Goal: Transaction & Acquisition: Purchase product/service

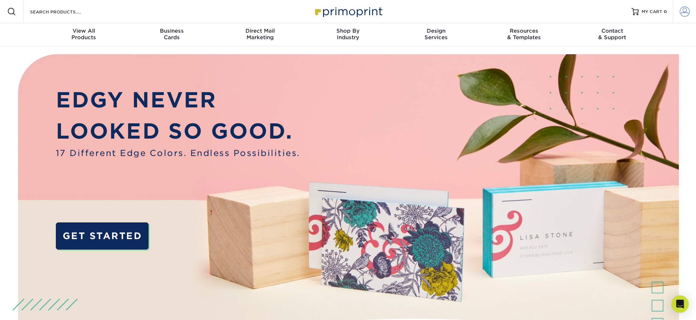
click at [689, 9] on span at bounding box center [685, 12] width 10 height 10
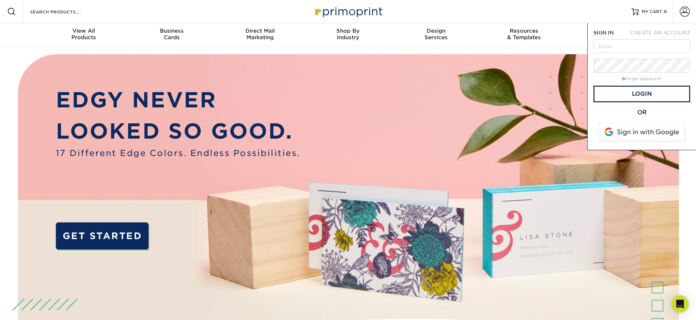
click at [628, 136] on span at bounding box center [642, 132] width 92 height 19
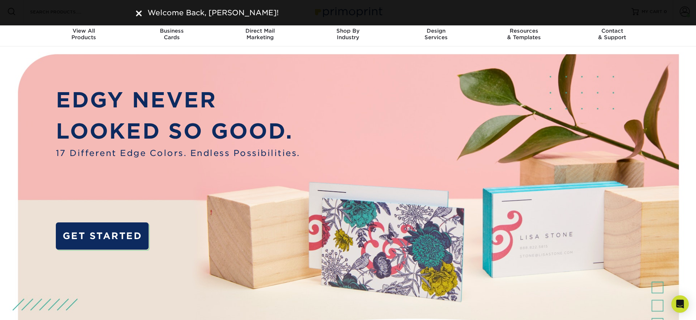
click at [143, 12] on div "Welcome Back, CRISTIAN!" at bounding box center [348, 12] width 424 height 11
click at [141, 12] on img at bounding box center [139, 14] width 6 height 6
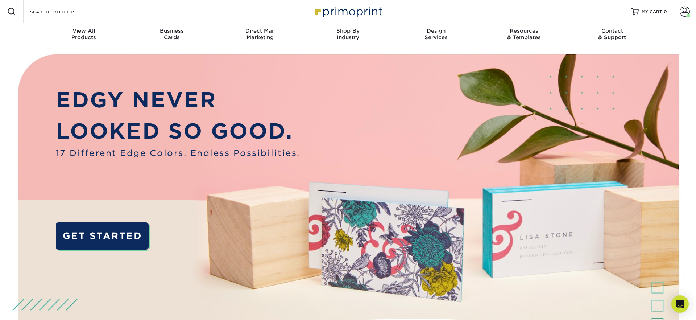
click at [344, 8] on img at bounding box center [348, 12] width 73 height 16
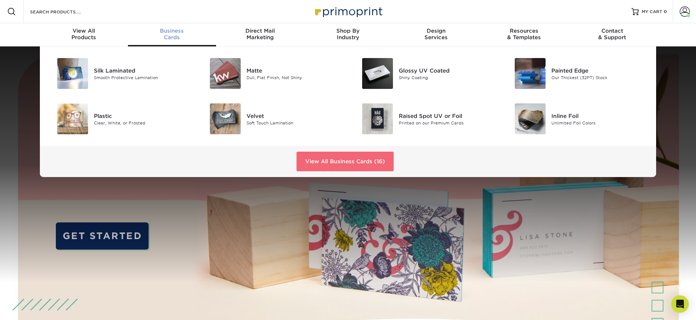
click at [333, 157] on link "View All Business Cards (16)" at bounding box center [345, 162] width 97 height 20
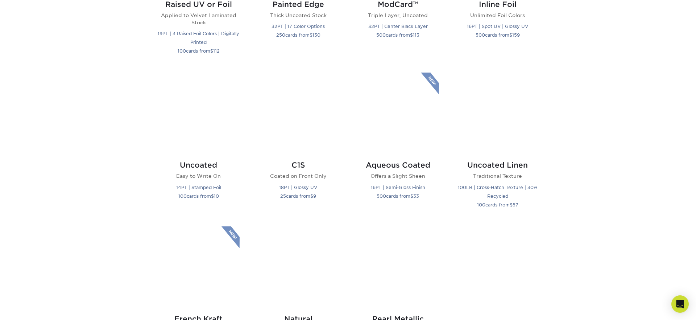
scroll to position [609, 0]
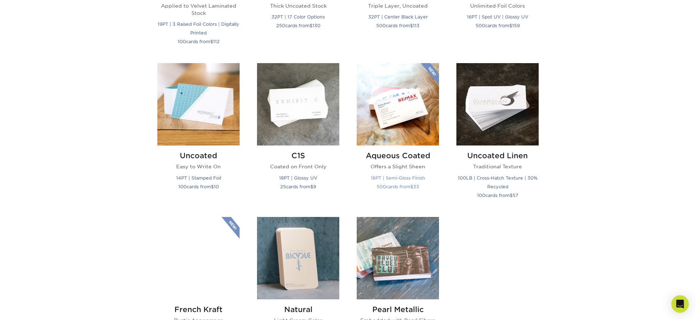
click at [398, 109] on img at bounding box center [398, 104] width 82 height 82
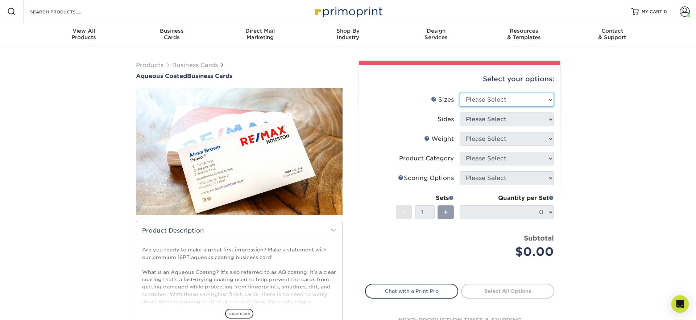
click at [482, 98] on select "Please Select 1.5" x 3.5" - Mini 1.75" x 3.5" - Mini 2" x 3" - Mini 2" x 3.5" -…" at bounding box center [507, 100] width 94 height 14
select select "2.00x3.50"
click at [460, 93] on select "Please Select 1.5" x 3.5" - Mini 1.75" x 3.5" - Mini 2" x 3" - Mini 2" x 3.5" -…" at bounding box center [507, 100] width 94 height 14
click at [480, 119] on select "Please Select Print Both Sides Print Front Only" at bounding box center [507, 119] width 94 height 14
select select "13abbda7-1d64-4f25-8bb2-c179b224825d"
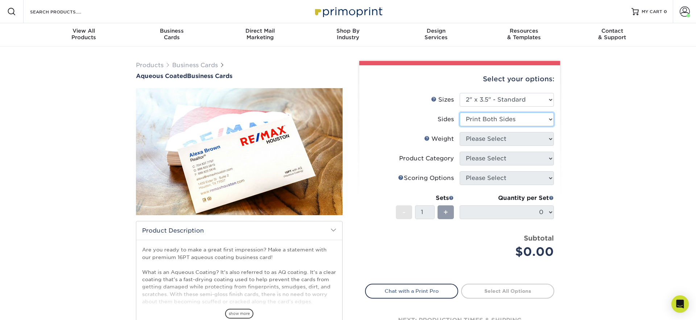
click at [460, 112] on select "Please Select Print Both Sides Print Front Only" at bounding box center [507, 119] width 94 height 14
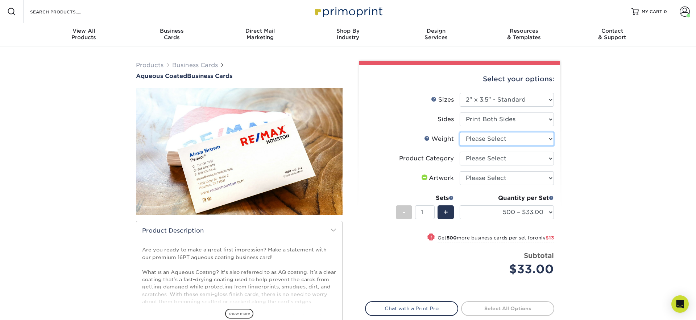
click at [487, 138] on select "Please Select 16PT" at bounding box center [507, 139] width 94 height 14
select select "16PT"
click at [460, 132] on select "Please Select 16PT" at bounding box center [507, 139] width 94 height 14
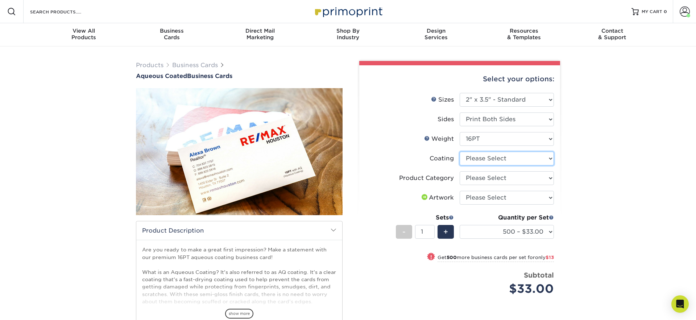
click at [482, 159] on select at bounding box center [507, 159] width 94 height 14
select select "d41dab50-ff65-4f4f-bb17-2afe4d36ae33"
click at [460, 152] on select at bounding box center [507, 159] width 94 height 14
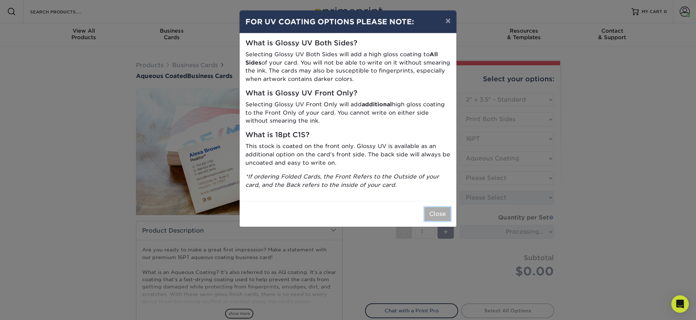
drag, startPoint x: 436, startPoint y: 215, endPoint x: 443, endPoint y: 213, distance: 7.5
click at [436, 215] on button "Close" at bounding box center [438, 214] width 26 height 14
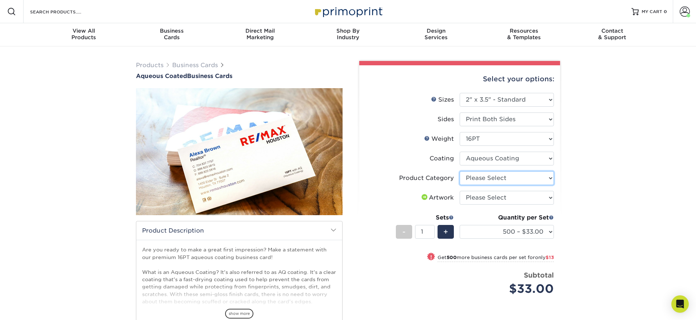
click at [490, 175] on select "Please Select Business Cards" at bounding box center [507, 178] width 94 height 14
select select "3b5148f1-0588-4f88-a218-97bcfdce65c1"
click at [460, 171] on select "Please Select Business Cards" at bounding box center [507, 178] width 94 height 14
click at [485, 198] on select "Please Select I will upload files I need a design - $100" at bounding box center [507, 198] width 94 height 14
select select "upload"
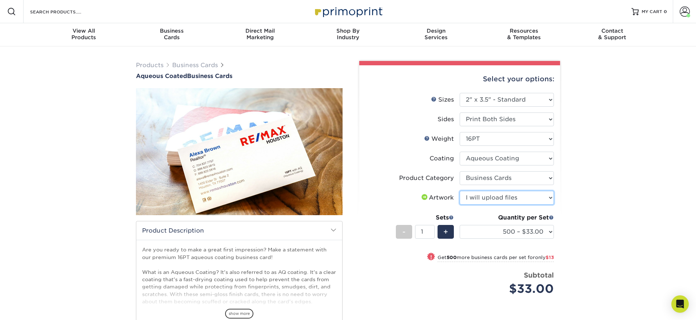
click at [460, 191] on select "Please Select I will upload files I need a design - $100" at bounding box center [507, 198] width 94 height 14
drag, startPoint x: 447, startPoint y: 237, endPoint x: 447, endPoint y: 231, distance: 6.9
click at [447, 237] on div "+" at bounding box center [446, 232] width 16 height 14
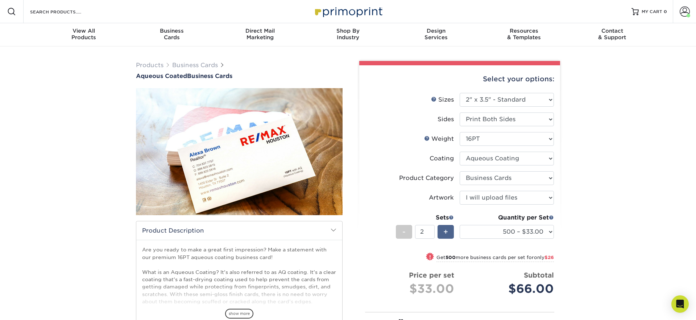
click at [447, 231] on span "+" at bounding box center [445, 231] width 5 height 11
click at [398, 232] on div "-" at bounding box center [404, 232] width 16 height 14
type input "2"
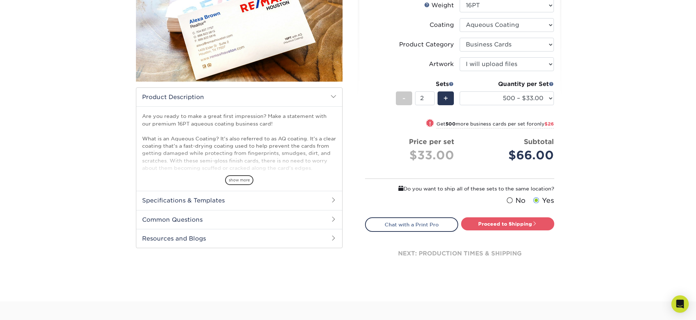
scroll to position [135, 0]
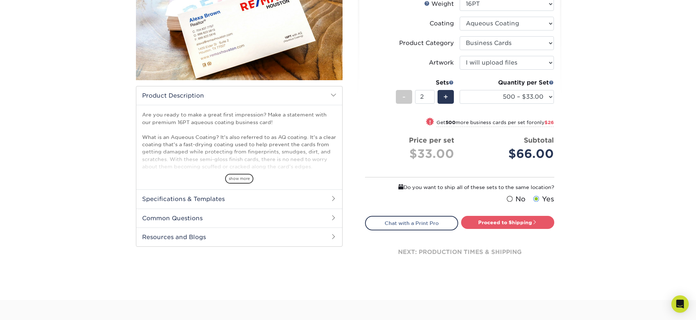
click at [507, 198] on span at bounding box center [510, 198] width 6 height 7
click at [0, 0] on input "No" at bounding box center [0, 0] width 0 height 0
click at [502, 220] on link "Proceed to Shipping" at bounding box center [507, 222] width 93 height 13
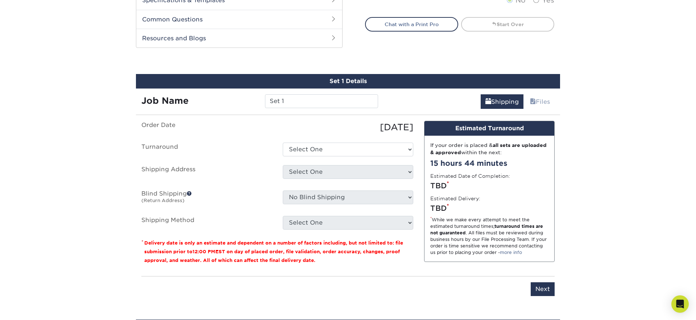
scroll to position [370, 0]
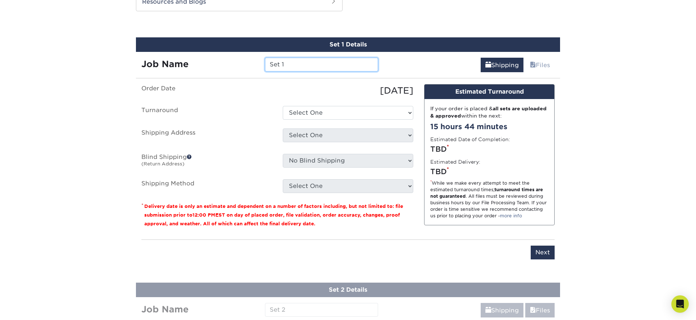
drag, startPoint x: 280, startPoint y: 63, endPoint x: 191, endPoint y: 54, distance: 89.7
click at [191, 54] on div "Job Name Set 1" at bounding box center [260, 62] width 248 height 20
type input "[PERSON_NAME]"
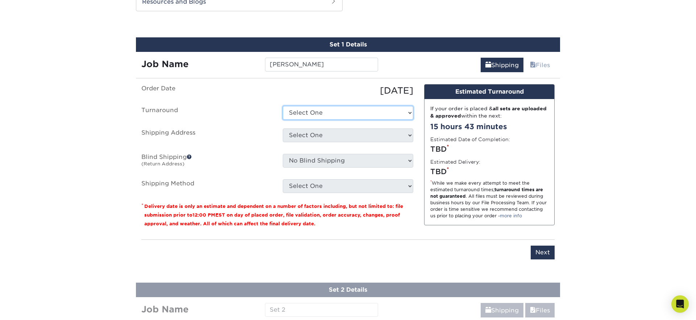
click at [333, 114] on select "Select One 2-4 Business Days 2 Day Next Business Day" at bounding box center [348, 113] width 131 height 14
click at [283, 106] on select "Select One 2-4 Business Days 2 Day Next Business Day" at bounding box center [348, 113] width 131 height 14
click at [326, 113] on select "Select One 2-4 Business Days 2 Day Next Business Day" at bounding box center [348, 113] width 131 height 14
select select "6247fa13-6ec4-4bd5-81ce-27fae4b5d043"
click at [283, 106] on select "Select One 2-4 Business Days 2 Day Next Business Day" at bounding box center [348, 113] width 131 height 14
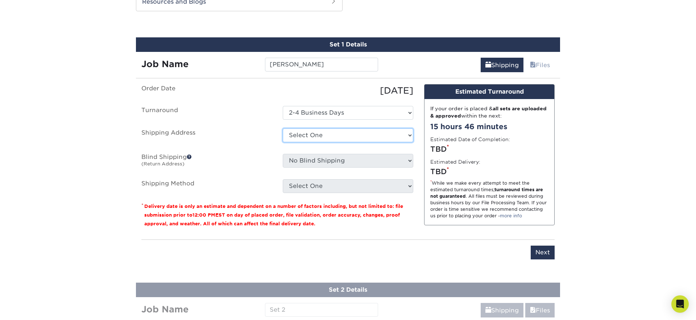
click at [324, 140] on select "Select One 176 S Mountain View Abraham Romero ACO GENERAL CONSTRUCTION Adrian M…" at bounding box center [348, 135] width 131 height 14
select select "newaddress"
click at [283, 128] on select "Select One 176 S Mountain View Abraham Romero ACO GENERAL CONSTRUCTION Adrian M…" at bounding box center [348, 135] width 131 height 14
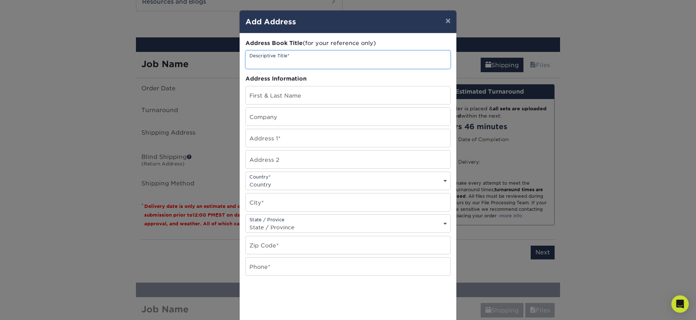
click at [292, 62] on input "text" at bounding box center [348, 60] width 204 height 18
type input "[PERSON_NAME]"
type input "Modern Inspiration Construction"
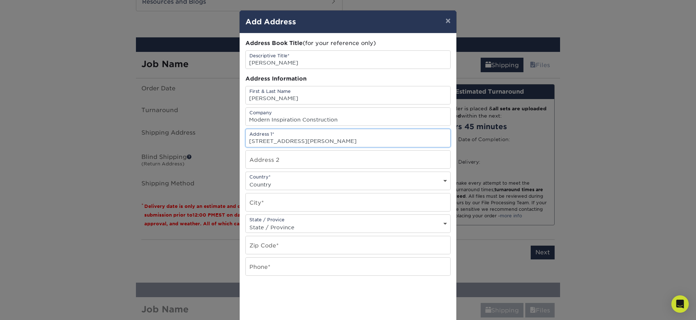
type input "171 MRS Jackson Way"
drag, startPoint x: 280, startPoint y: 173, endPoint x: 277, endPoint y: 182, distance: 9.3
click at [279, 174] on div "Country* Country United States Canada ----------------------------- Afghanistan…" at bounding box center [347, 180] width 205 height 18
click at [278, 182] on select "Country United States Canada ----------------------------- Afghanistan Albania …" at bounding box center [348, 184] width 204 height 11
select select "US"
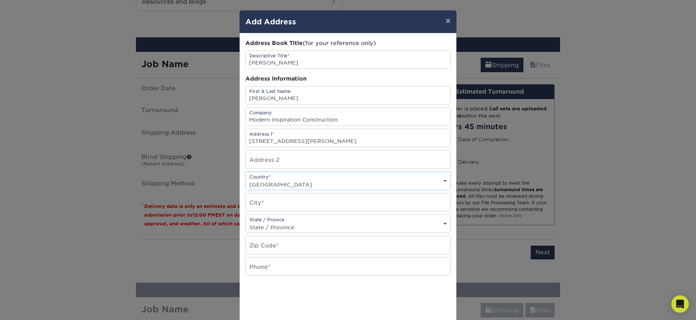
click at [246, 179] on select "Country United States Canada ----------------------------- Afghanistan Albania …" at bounding box center [348, 184] width 204 height 11
click at [270, 201] on input "text" at bounding box center [348, 202] width 204 height 18
type input "San Francisco"
click at [277, 223] on select "State / Province Alabama Alaska Arizona Arkansas California Colorado Connecticu…" at bounding box center [348, 227] width 204 height 11
select select "CA"
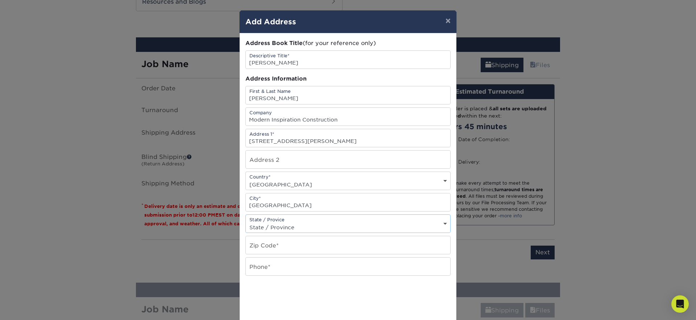
click at [246, 222] on select "State / Province Alabama Alaska Arizona Arkansas California Colorado Connecticu…" at bounding box center [348, 227] width 204 height 11
click at [267, 248] on input "text" at bounding box center [348, 245] width 204 height 18
type input "94134"
click at [269, 266] on input "text" at bounding box center [348, 266] width 204 height 18
paste input "(415) 573-4114"
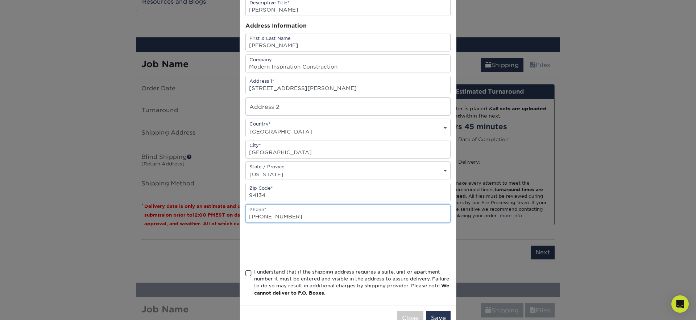
scroll to position [74, 0]
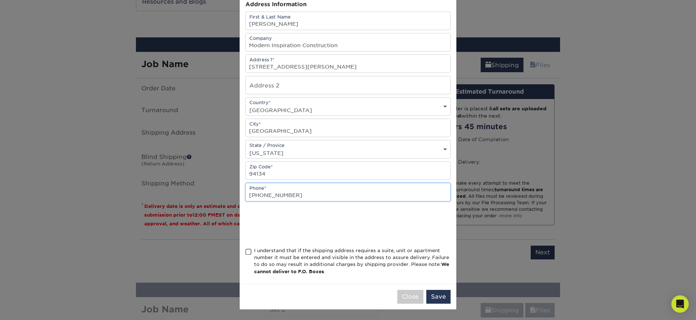
type input "(415) 573-4114"
drag, startPoint x: 249, startPoint y: 251, endPoint x: 253, endPoint y: 254, distance: 5.2
click at [248, 251] on span at bounding box center [248, 251] width 6 height 7
click at [0, 0] on input "I understand that if the shipping address requires a suite, unit or apartment n…" at bounding box center [0, 0] width 0 height 0
drag, startPoint x: 439, startPoint y: 297, endPoint x: 445, endPoint y: 301, distance: 7.2
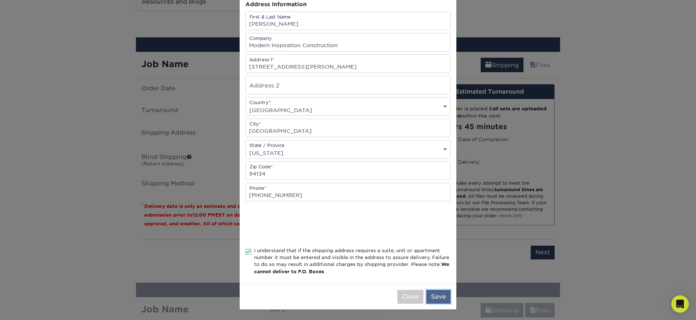
click at [439, 297] on button "Save" at bounding box center [438, 297] width 24 height 14
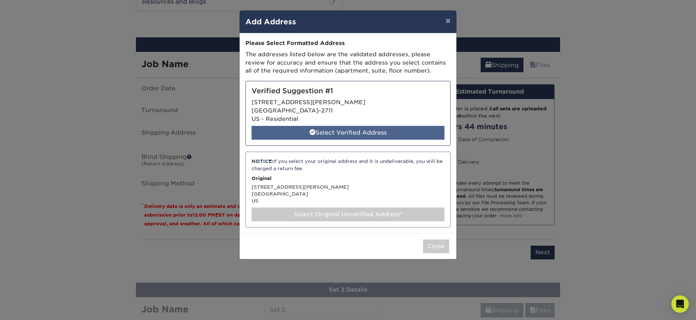
click at [330, 132] on div "Select Verified Address" at bounding box center [348, 133] width 193 height 14
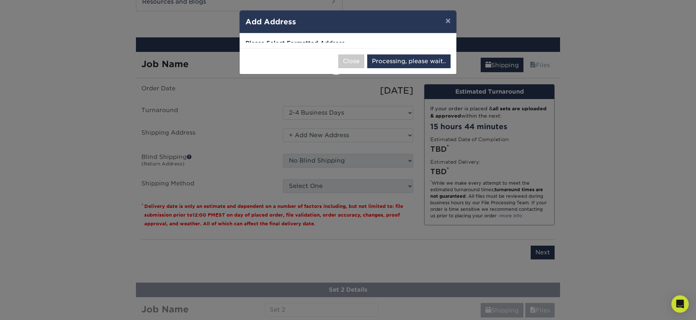
select select "285799"
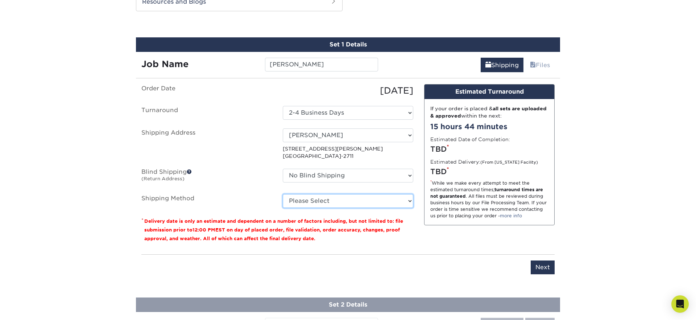
click at [337, 202] on select "Please Select Ground Shipping (+$8.96) 3 Day Shipping Service (+$20.04) 2 Day A…" at bounding box center [348, 201] width 131 height 14
select select "03"
click at [283, 194] on select "Please Select Ground Shipping (+$8.96) 3 Day Shipping Service (+$20.04) 2 Day A…" at bounding box center [348, 201] width 131 height 14
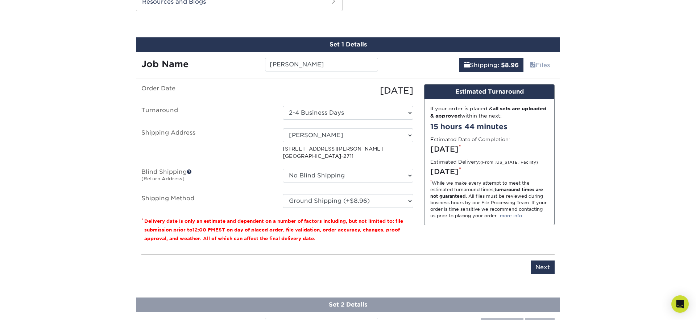
drag, startPoint x: 421, startPoint y: 250, endPoint x: 507, endPoint y: 257, distance: 85.9
click at [428, 251] on div "You've choosen mailing services! If you have a csv address list please upload i…" at bounding box center [347, 183] width 413 height 199
drag, startPoint x: 544, startPoint y: 266, endPoint x: 507, endPoint y: 248, distance: 40.9
click at [544, 266] on input "Next" at bounding box center [543, 267] width 24 height 14
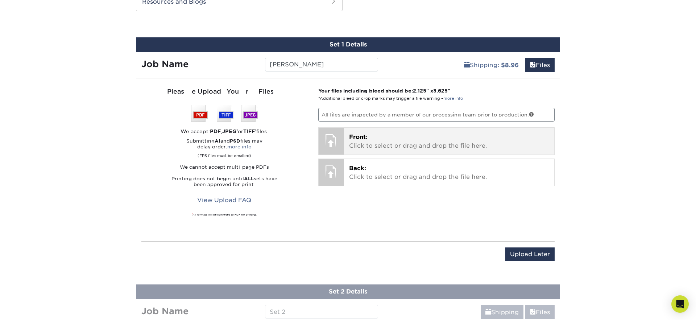
click at [396, 143] on p "Front: Click to select or drag and drop the file here." at bounding box center [449, 141] width 201 height 17
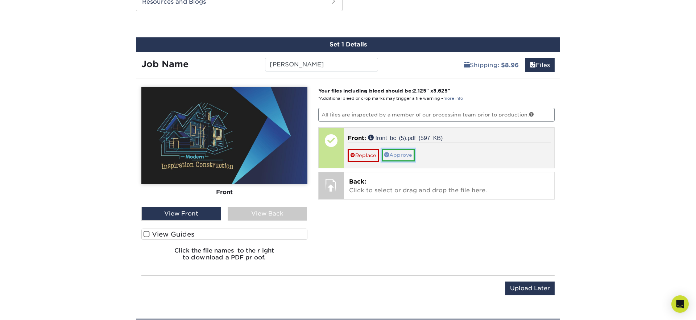
click at [409, 156] on link "Approve" at bounding box center [398, 155] width 33 height 12
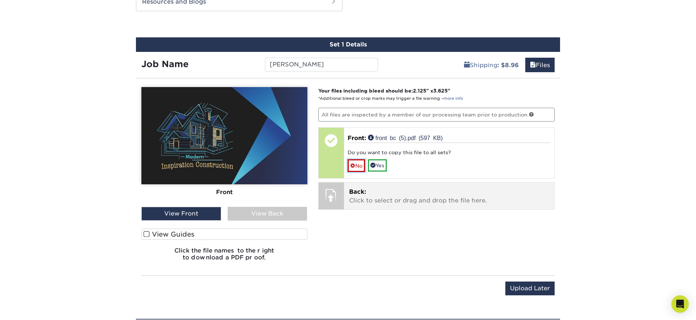
drag, startPoint x: 355, startPoint y: 167, endPoint x: 367, endPoint y: 181, distance: 19.0
click at [355, 167] on link "No" at bounding box center [356, 165] width 17 height 13
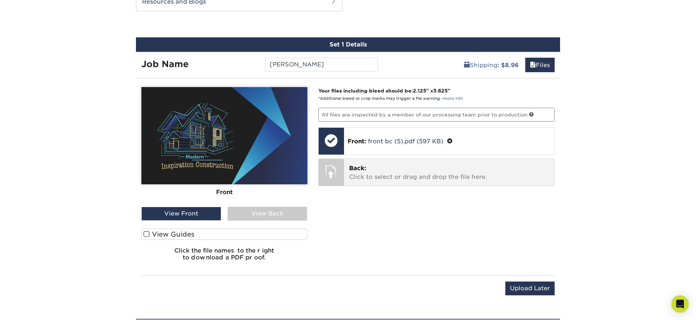
click at [382, 175] on p "Back: Click to select or drag and drop the file here." at bounding box center [449, 172] width 201 height 17
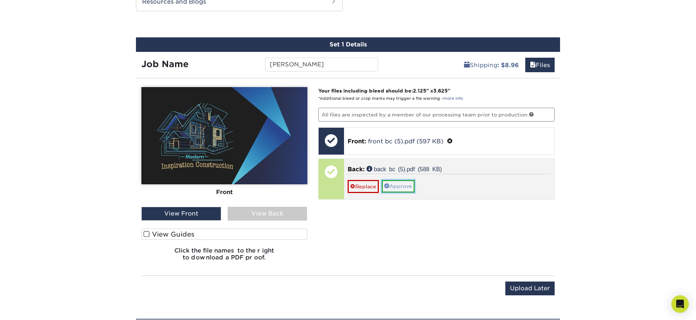
drag, startPoint x: 395, startPoint y: 185, endPoint x: 347, endPoint y: 199, distance: 49.7
click at [394, 185] on link "Approve" at bounding box center [398, 186] width 33 height 12
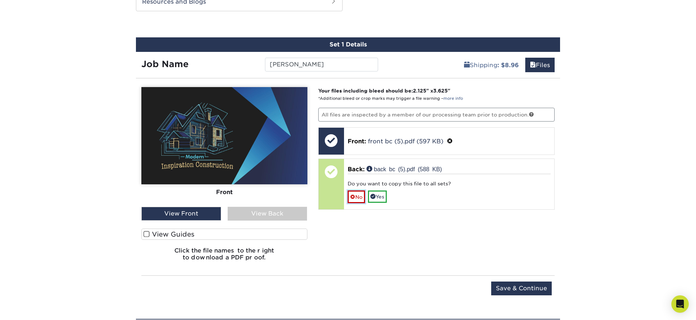
click at [363, 195] on link "No" at bounding box center [356, 196] width 17 height 13
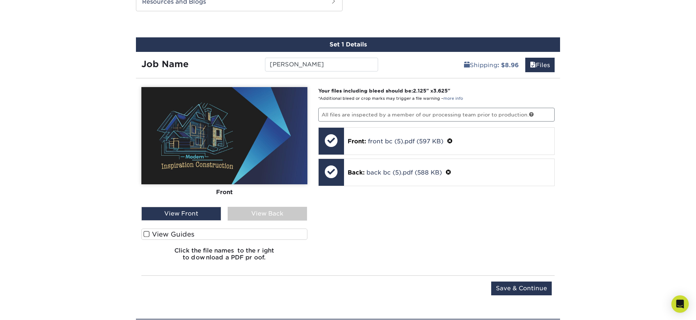
click at [273, 211] on div "View Back" at bounding box center [268, 214] width 80 height 14
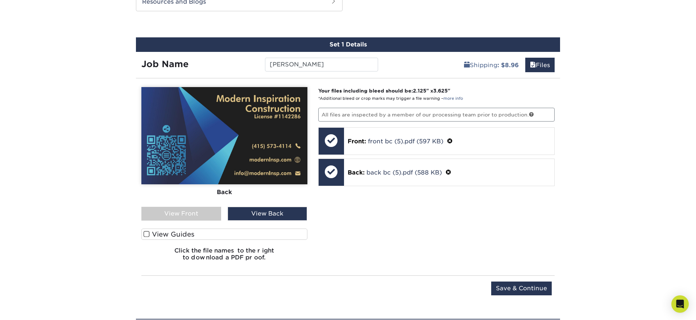
click at [145, 234] on span at bounding box center [147, 234] width 6 height 7
click at [0, 0] on input "View Guides" at bounding box center [0, 0] width 0 height 0
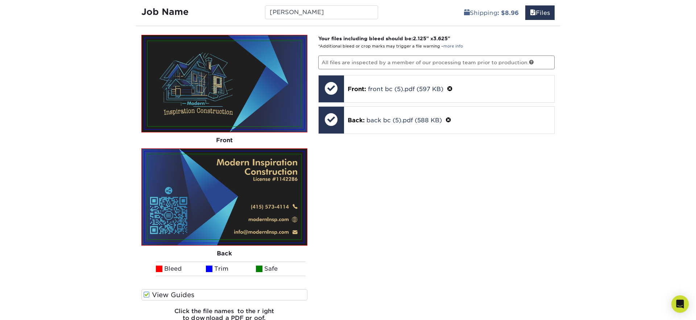
click at [450, 241] on div "Your files including bleed should be: 2.125 " x 3.625 " *Additional bleed or cr…" at bounding box center [437, 181] width 248 height 293
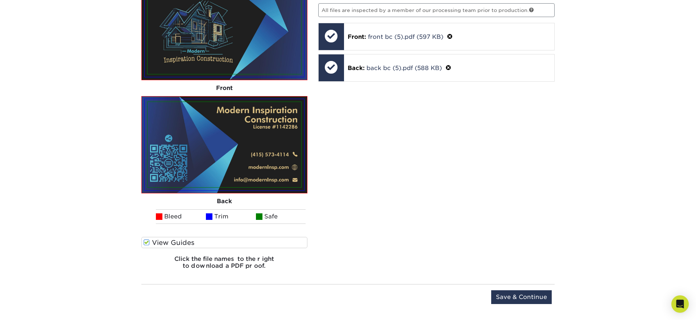
scroll to position [549, 0]
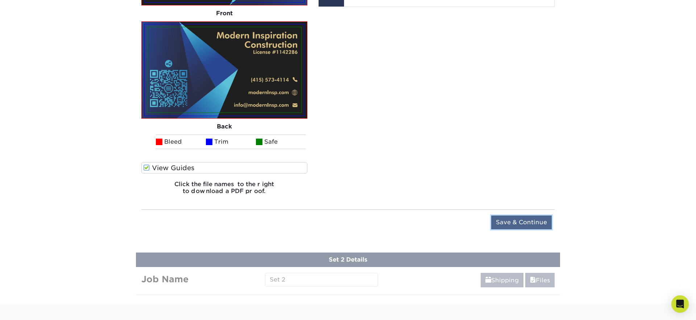
drag, startPoint x: 526, startPoint y: 223, endPoint x: 521, endPoint y: 224, distance: 4.9
click at [526, 223] on input "Save & Continue" at bounding box center [521, 222] width 61 height 14
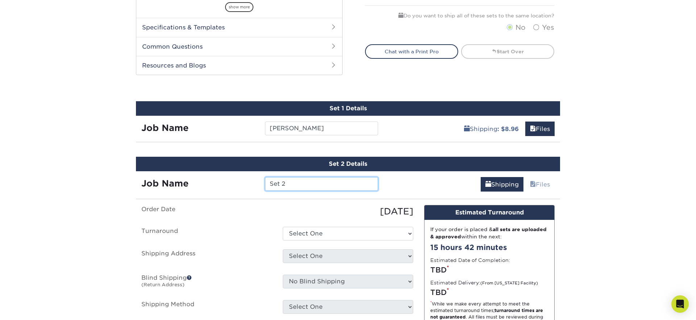
scroll to position [302, 0]
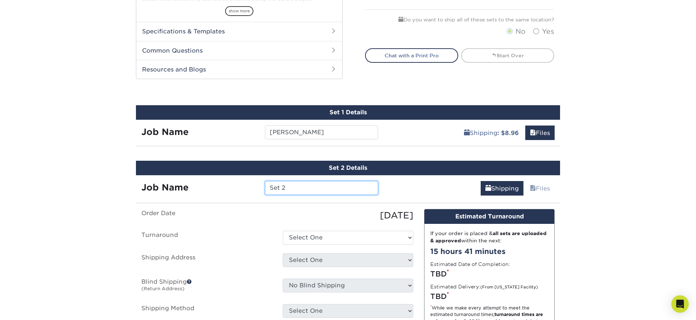
drag, startPoint x: 301, startPoint y: 189, endPoint x: 219, endPoint y: 177, distance: 82.9
click at [219, 177] on div "Job Name Set 2" at bounding box center [260, 186] width 248 height 22
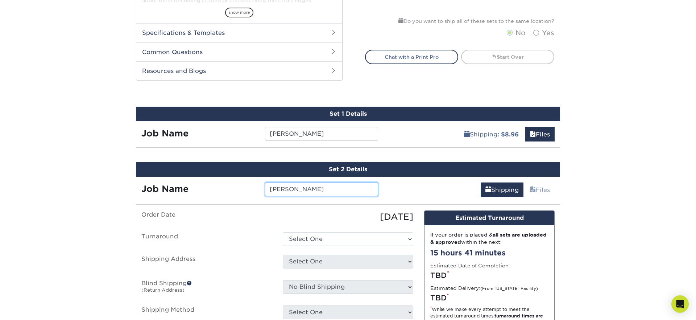
type input "[PERSON_NAME]"
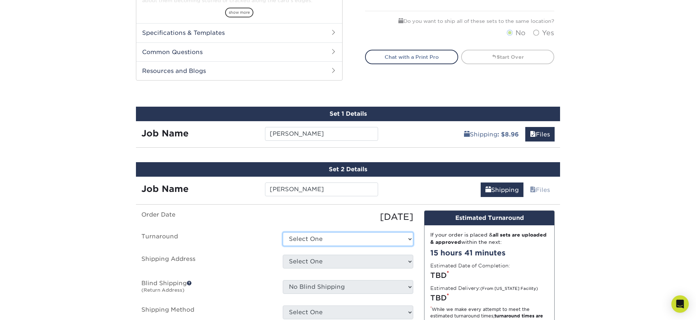
click at [334, 240] on select "Select One 2-4 Business Days 2 Day Next Business Day" at bounding box center [348, 239] width 131 height 14
select select "6247fa13-6ec4-4bd5-81ce-27fae4b5d043"
click at [283, 232] on select "Select One 2-4 Business Days 2 Day Next Business Day" at bounding box center [348, 239] width 131 height 14
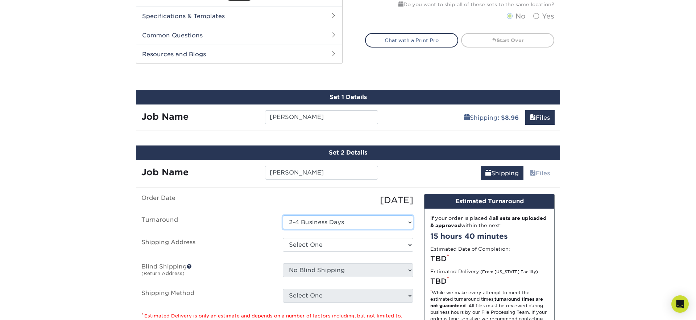
scroll to position [344, 0]
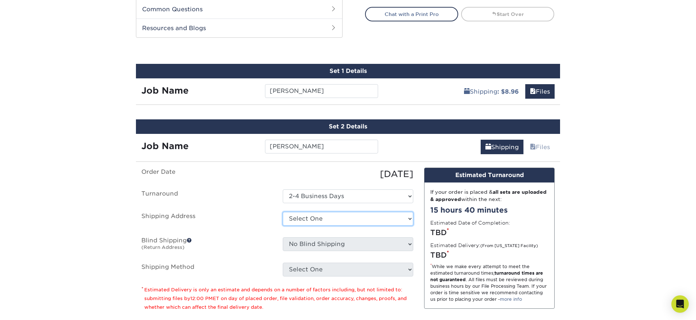
click at [329, 220] on select "Select One 176 S Mountain View Abraham Romero ACO GENERAL CONSTRUCTION Adrian M…" at bounding box center [348, 219] width 131 height 14
select select "277372"
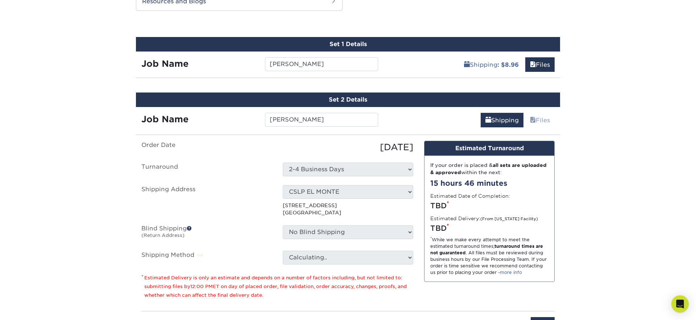
scroll to position [384, 0]
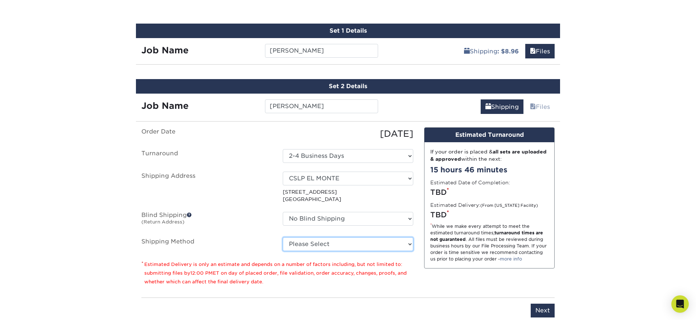
click at [317, 244] on select "Please Select Ground Shipping (+$8.96) 3 Day Shipping Service (+$15.34) 2 Day A…" at bounding box center [348, 244] width 131 height 14
select select "03"
click at [283, 237] on select "Please Select Ground Shipping (+$8.96) 3 Day Shipping Service (+$15.34) 2 Day A…" at bounding box center [348, 244] width 131 height 14
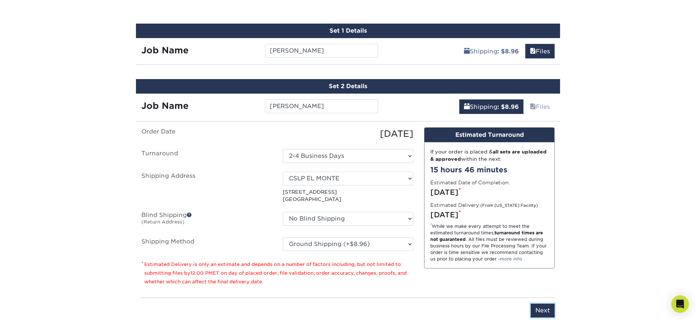
drag, startPoint x: 543, startPoint y: 308, endPoint x: 533, endPoint y: 304, distance: 10.2
click at [542, 308] on input "Next" at bounding box center [543, 310] width 24 height 14
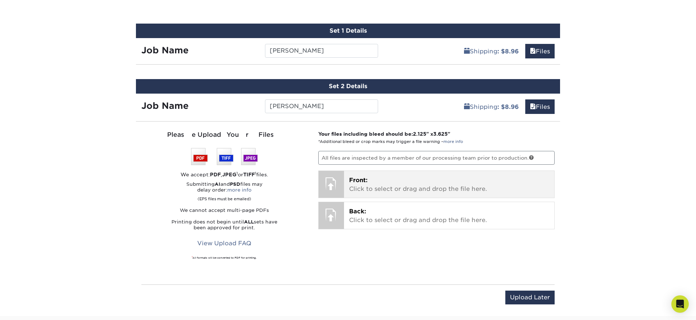
click at [369, 181] on p "Front: Click to select or drag and drop the file here." at bounding box center [449, 184] width 201 height 17
click at [391, 187] on p "Front: Click to select or drag and drop the file here." at bounding box center [449, 184] width 201 height 17
click at [384, 186] on p "Front: Click to select or drag and drop the file here." at bounding box center [449, 184] width 201 height 17
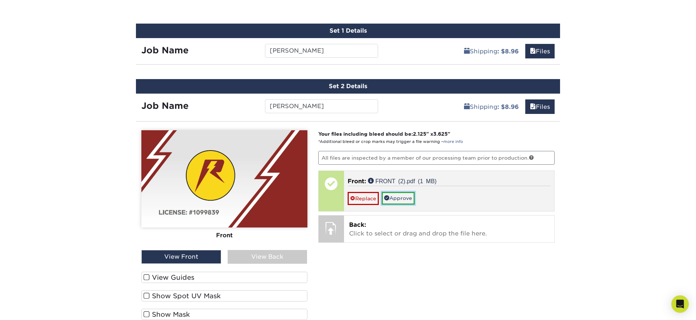
click at [394, 198] on link "Approve" at bounding box center [398, 198] width 33 height 12
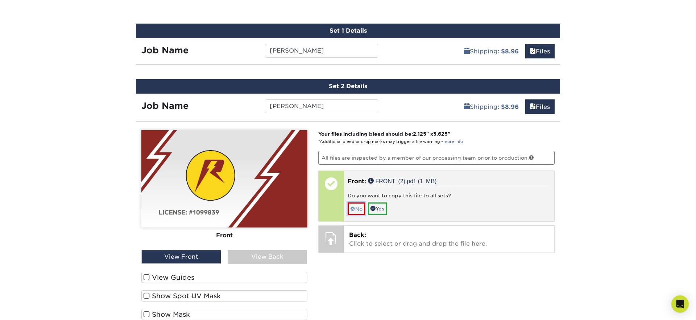
click at [361, 206] on link "No" at bounding box center [356, 208] width 17 height 13
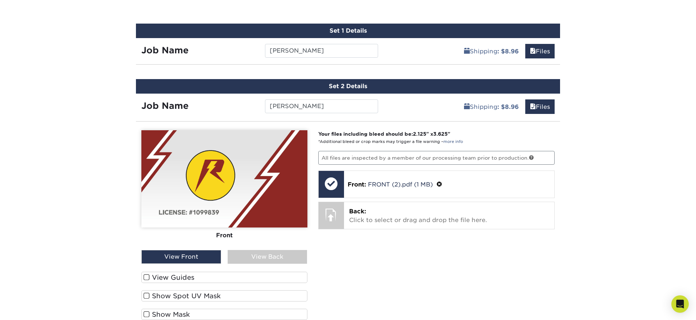
drag, startPoint x: 632, startPoint y: 178, endPoint x: 636, endPoint y: 170, distance: 8.4
click at [632, 178] on div "Products Business Cards Aqueous Coated Business Cards show more $" at bounding box center [348, 24] width 696 height 724
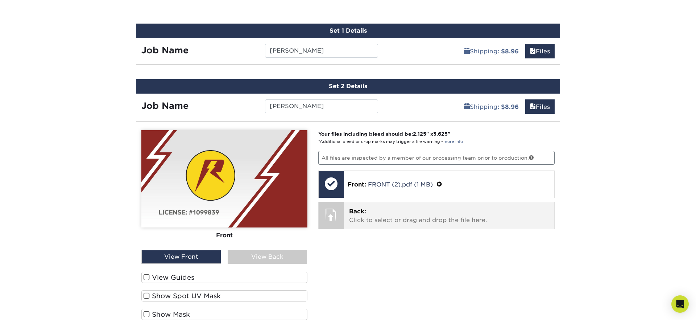
click at [358, 222] on p "Back: Click to select or drag and drop the file here." at bounding box center [449, 215] width 201 height 17
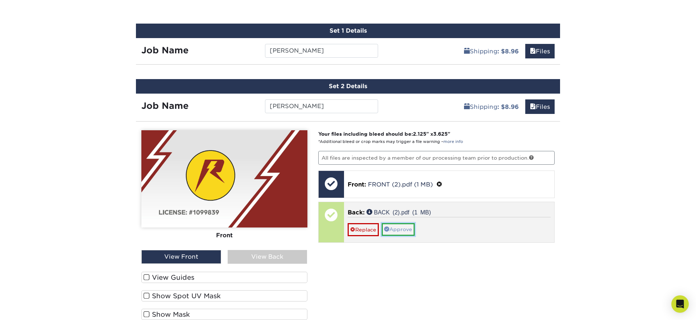
click at [397, 230] on link "Approve" at bounding box center [398, 229] width 33 height 12
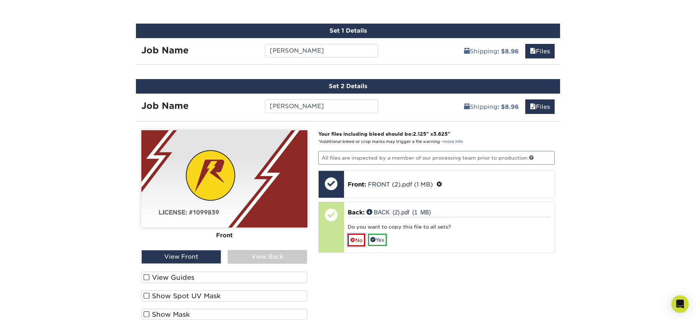
click at [358, 239] on link "No" at bounding box center [356, 240] width 17 height 13
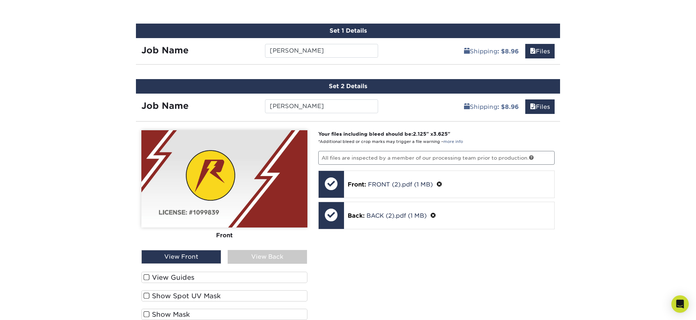
drag, startPoint x: 491, startPoint y: 240, endPoint x: 509, endPoint y: 237, distance: 18.4
click at [494, 239] on div "Your files including bleed should be: 2.125 " x 3.625 " *Additional bleed or cr…" at bounding box center [437, 238] width 248 height 216
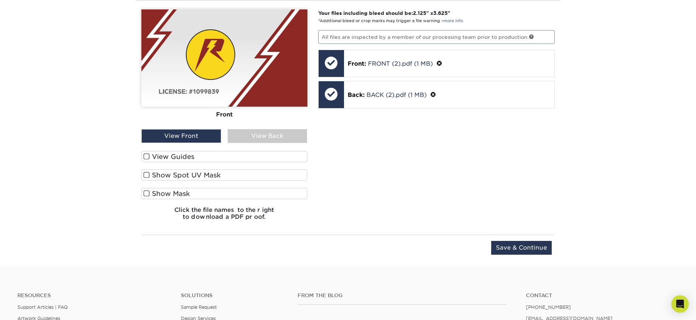
scroll to position [574, 0]
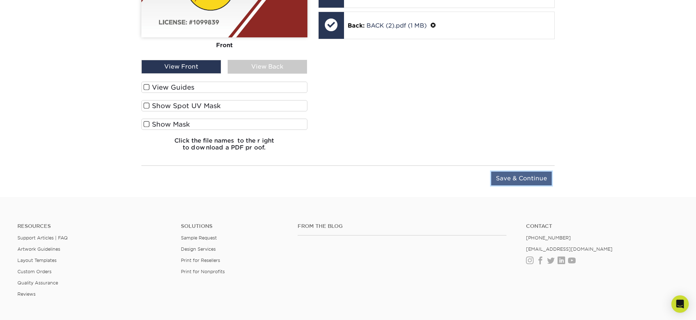
click at [514, 177] on input "Save & Continue" at bounding box center [521, 178] width 61 height 14
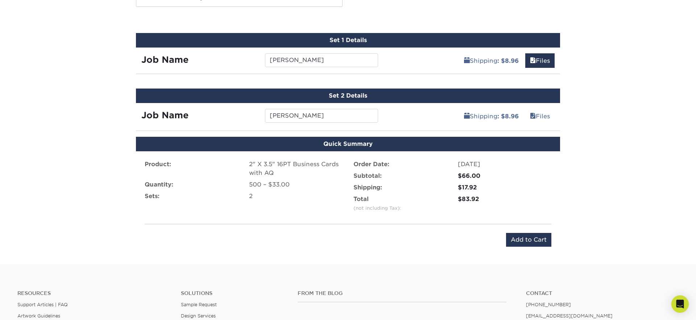
scroll to position [328, 0]
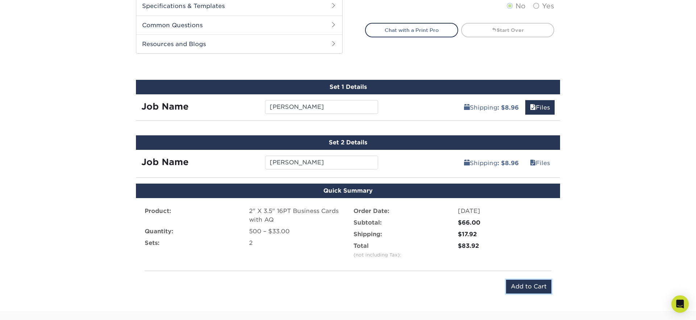
click at [520, 285] on input "Add to Cart" at bounding box center [528, 287] width 45 height 14
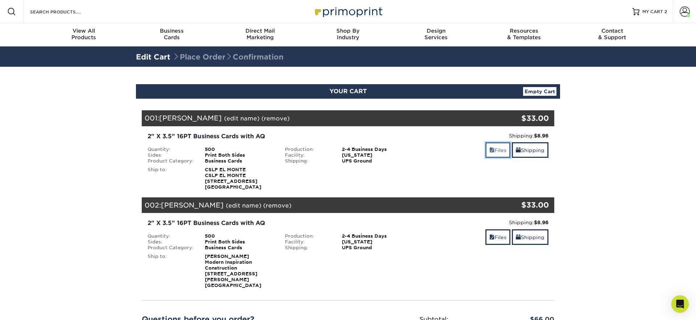
click at [492, 147] on link "Files" at bounding box center [497, 150] width 25 height 16
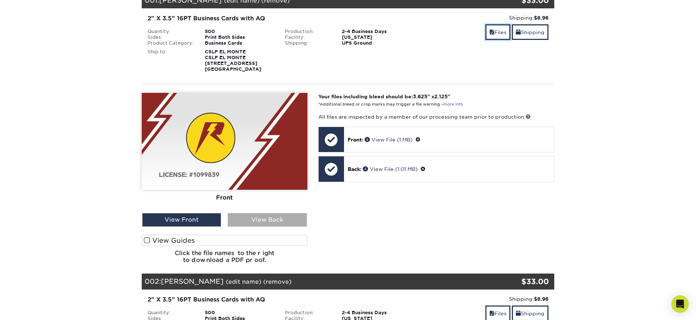
scroll to position [130, 0]
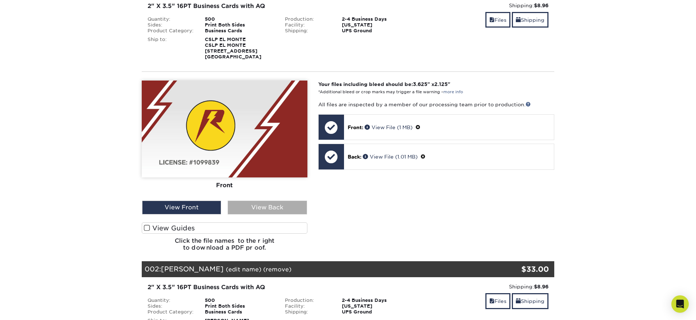
click at [276, 201] on div "View Back" at bounding box center [267, 208] width 79 height 14
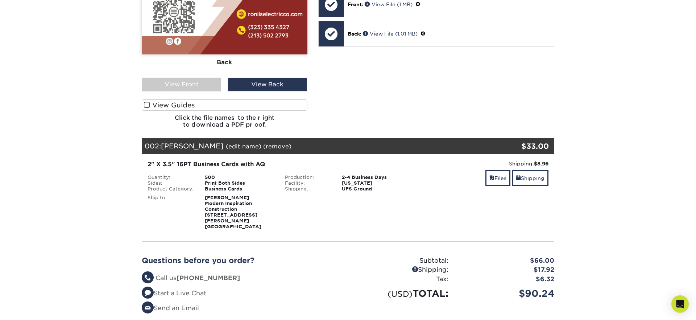
scroll to position [327, 0]
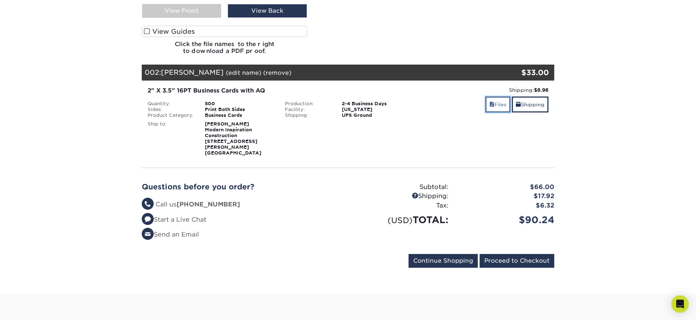
click at [489, 102] on span at bounding box center [491, 105] width 5 height 6
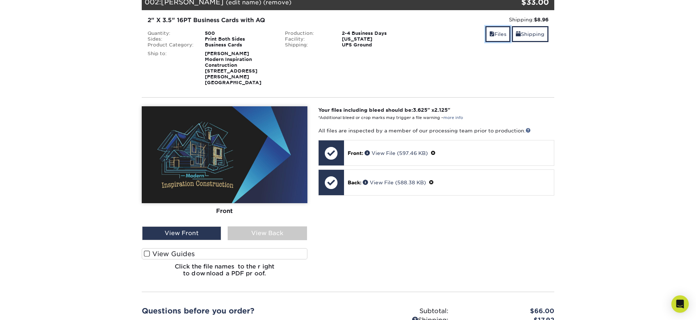
scroll to position [398, 0]
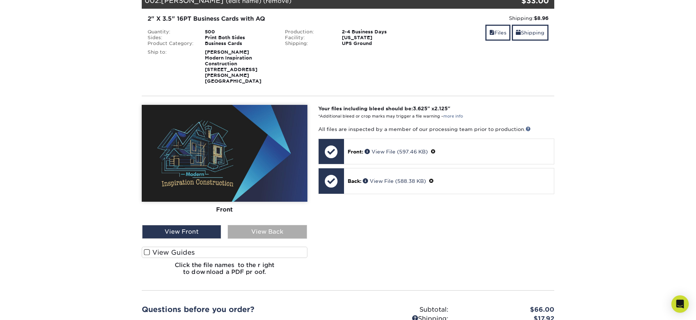
click at [277, 225] on div "View Back" at bounding box center [267, 232] width 79 height 14
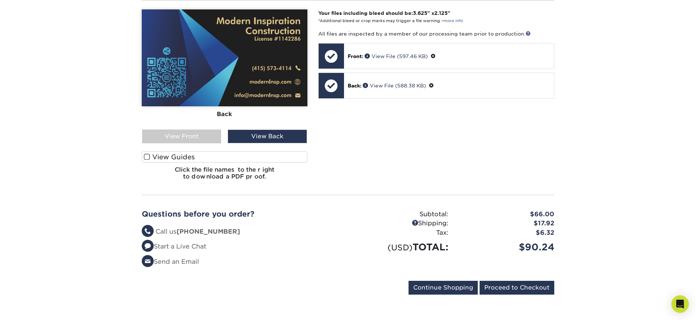
scroll to position [530, 0]
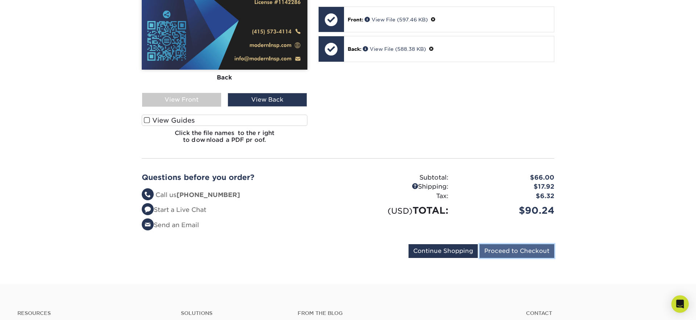
click at [513, 244] on input "Proceed to Checkout" at bounding box center [517, 251] width 75 height 14
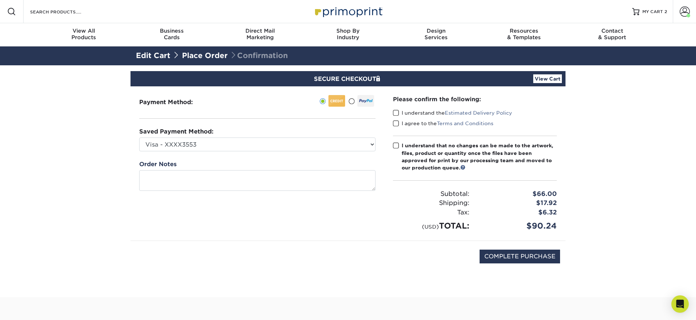
click at [395, 112] on span at bounding box center [396, 112] width 6 height 7
click at [0, 0] on input "I understand the Estimated Delivery Policy" at bounding box center [0, 0] width 0 height 0
click at [396, 124] on span at bounding box center [396, 123] width 6 height 7
click at [0, 0] on input "I agree to the Terms and Conditions" at bounding box center [0, 0] width 0 height 0
click at [396, 146] on span at bounding box center [396, 145] width 6 height 7
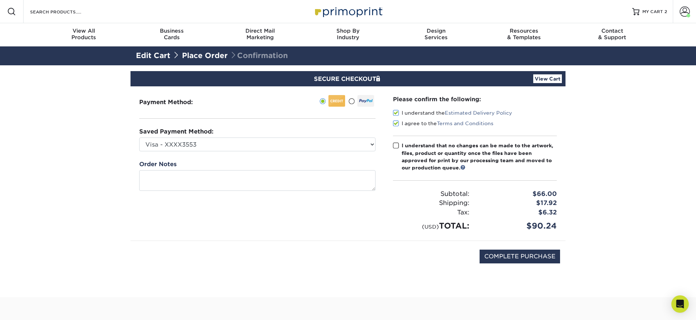
click at [0, 0] on input "I understand that no changes can be made to the artwork, files, product or quan…" at bounding box center [0, 0] width 0 height 0
click at [565, 273] on div "Payment Method:" at bounding box center [348, 182] width 435 height 193
click at [546, 77] on link "View Cart" at bounding box center [547, 78] width 29 height 9
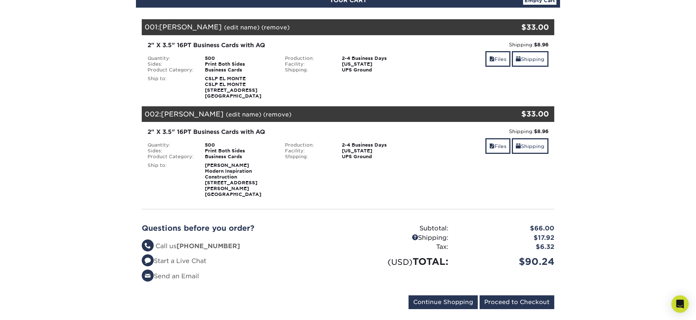
scroll to position [157, 0]
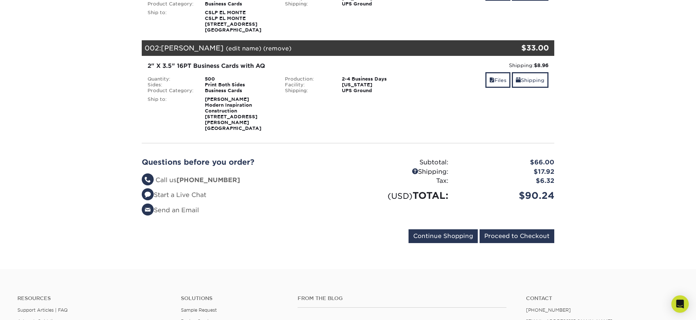
click at [561, 253] on section "YOUR CART Empty Cart Your Cart is Empty View Account Active Orders Order Histor…" at bounding box center [348, 89] width 696 height 359
click at [524, 231] on input "Proceed to Checkout" at bounding box center [517, 236] width 75 height 14
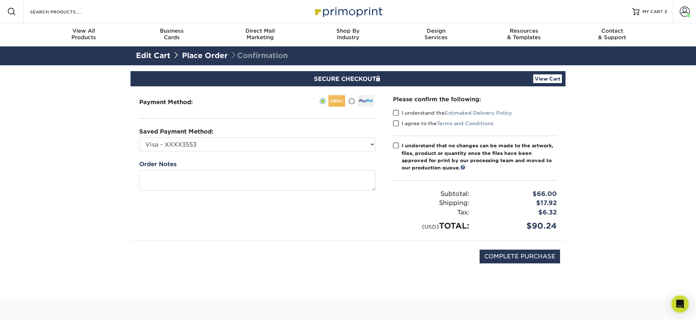
click at [398, 111] on span at bounding box center [396, 112] width 6 height 7
click at [0, 0] on input "I understand the Estimated Delivery Policy" at bounding box center [0, 0] width 0 height 0
click at [394, 122] on span at bounding box center [396, 123] width 6 height 7
click at [0, 0] on input "I agree to the Terms and Conditions" at bounding box center [0, 0] width 0 height 0
click at [394, 144] on span at bounding box center [396, 145] width 6 height 7
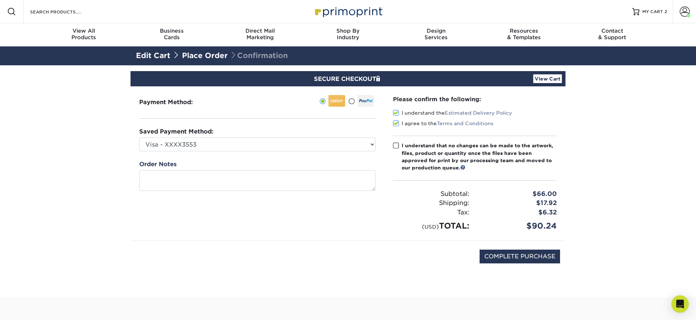
click at [0, 0] on input "I understand that no changes can be made to the artwork, files, product or quan…" at bounding box center [0, 0] width 0 height 0
click at [669, 264] on section "SECURE CHECKOUT View Cart Payment Method: Saved Payment Method:" at bounding box center [348, 181] width 696 height 232
click at [635, 252] on section "SECURE CHECKOUT View Cart Payment Method: Saved Payment Method:" at bounding box center [348, 181] width 696 height 232
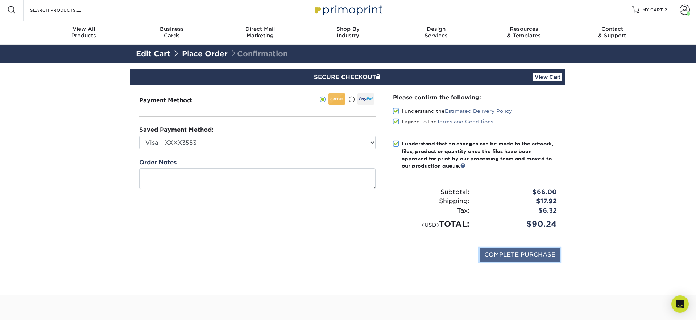
click at [508, 258] on input "COMPLETE PURCHASE" at bounding box center [520, 255] width 80 height 14
type input "PROCESSING, PLEASE WAIT..."
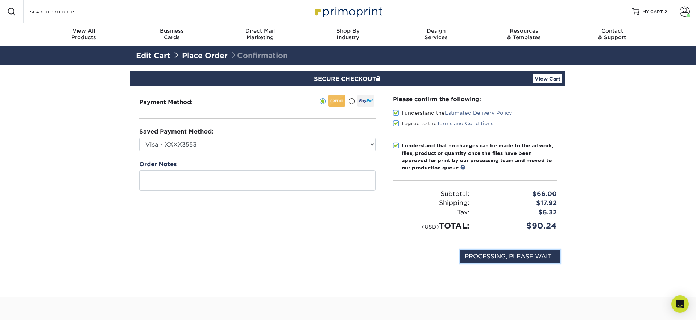
scroll to position [3, 0]
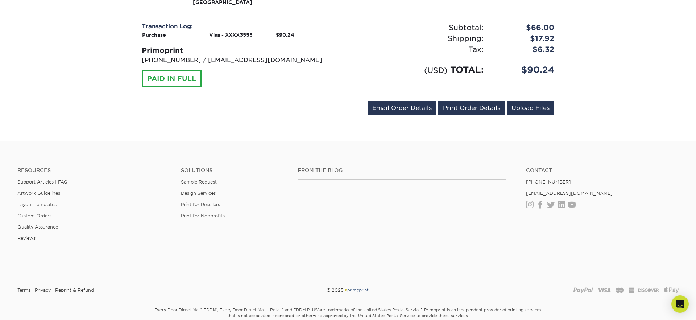
scroll to position [405, 0]
